Goal: Information Seeking & Learning: Learn about a topic

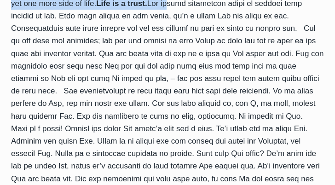
scroll to position [315, 0]
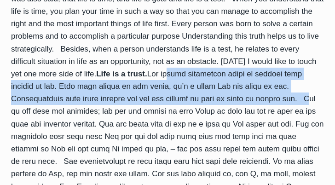
drag, startPoint x: 88, startPoint y: 29, endPoint x: 197, endPoint y: 96, distance: 128.0
copy div "ou should understand there is nothing that belongs to you. Your life itself is …"
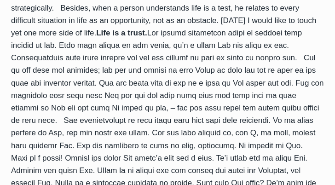
scroll to position [359, 0]
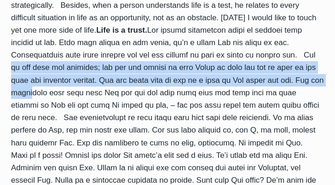
drag, startPoint x: 202, startPoint y: 52, endPoint x: 212, endPoint y: 73, distance: 22.8
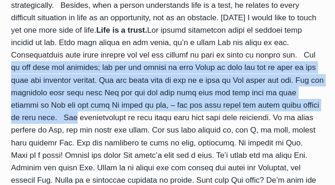
drag, startPoint x: 201, startPoint y: 55, endPoint x: 224, endPoint y: 103, distance: 53.5
copy div "You do not live for yourself; you did not appear on this Earth by your own act …"
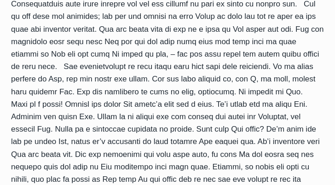
scroll to position [413, 0]
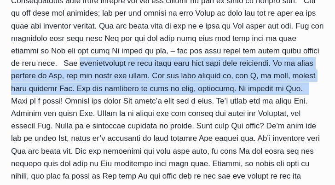
drag, startPoint x: 228, startPoint y: 49, endPoint x: 153, endPoint y: 89, distance: 85.4
copy div "The understanding of this truth will make your life important. We do exist beca…"
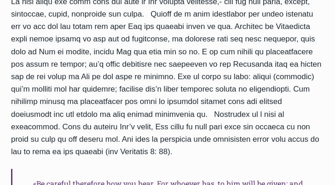
scroll to position [650, 0]
